Goal: Complete application form

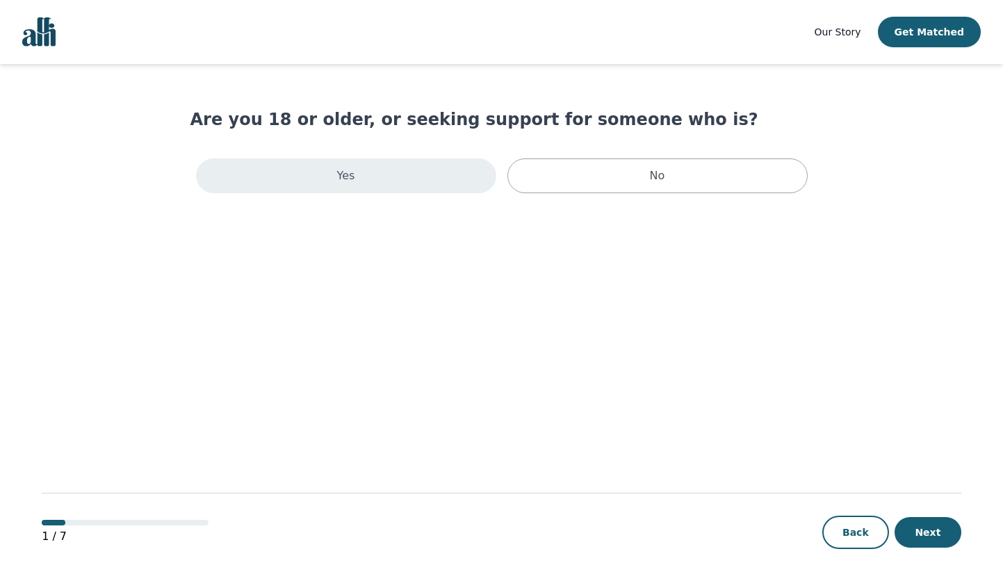
click at [381, 185] on div "Yes" at bounding box center [346, 175] width 300 height 35
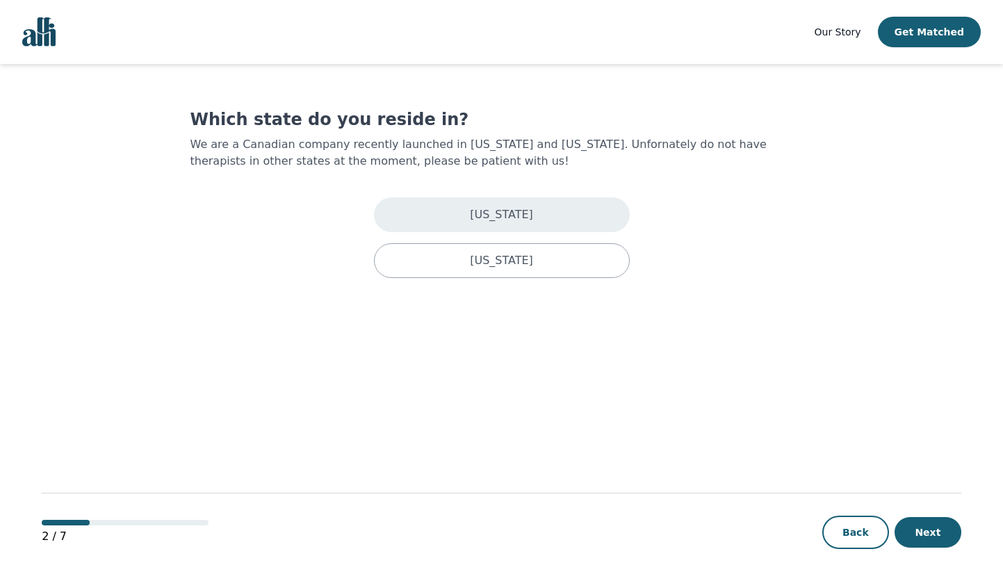
click at [513, 208] on p "[US_STATE]" at bounding box center [501, 214] width 63 height 17
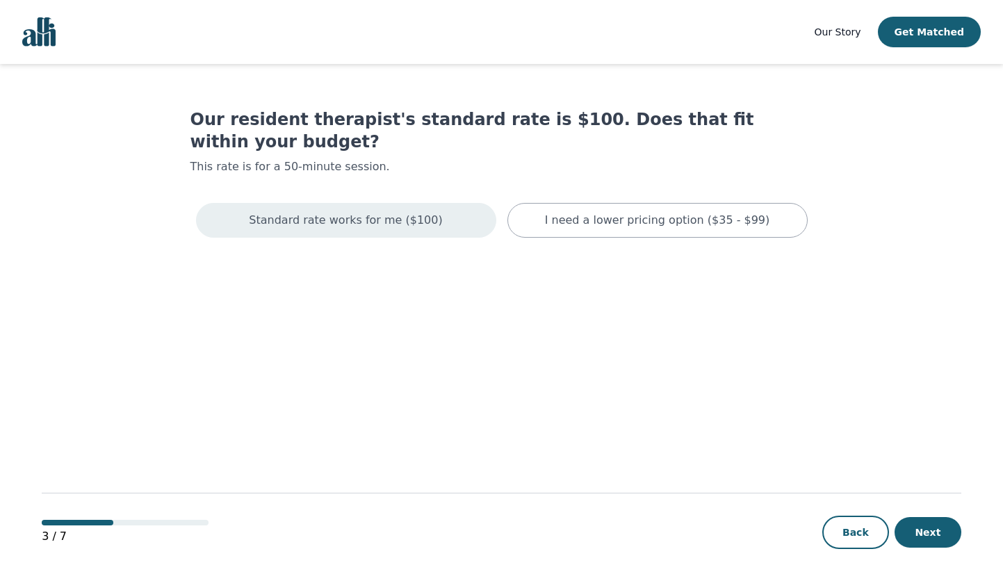
click at [466, 210] on div "Standard rate works for me ($100)" at bounding box center [346, 220] width 300 height 35
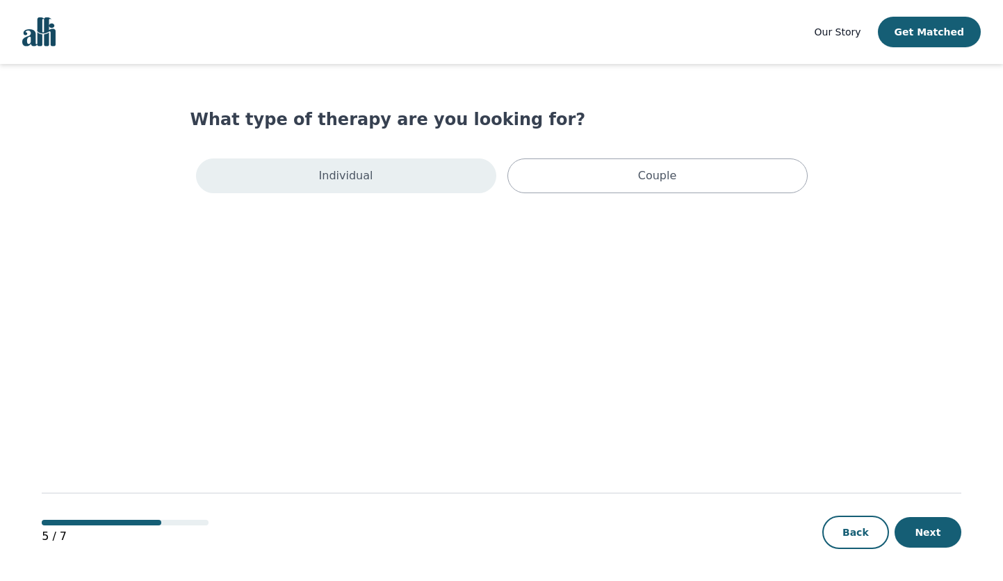
click at [461, 184] on div "Individual" at bounding box center [346, 175] width 300 height 35
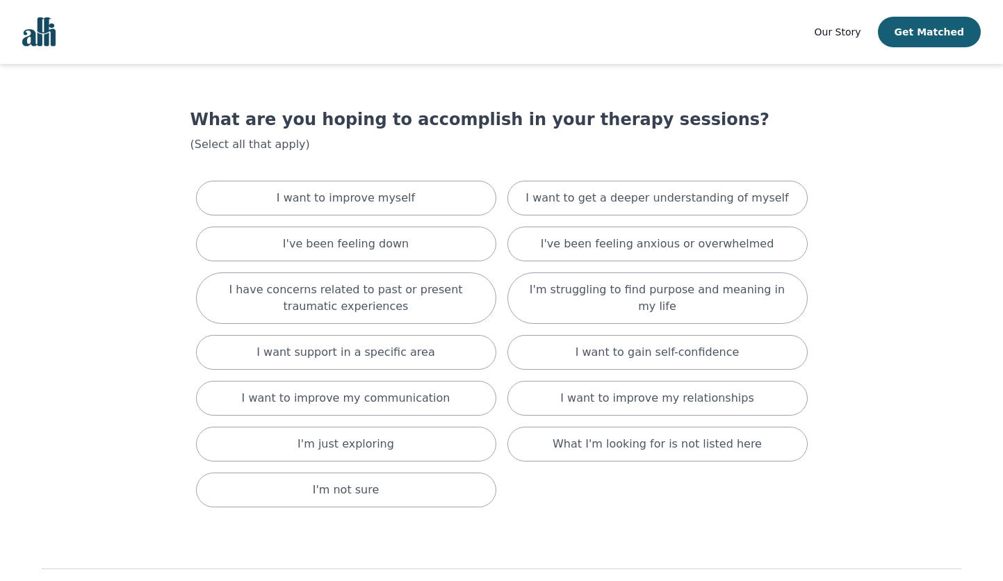
click at [43, 36] on img "Global" at bounding box center [38, 31] width 33 height 29
